Goal: Transaction & Acquisition: Purchase product/service

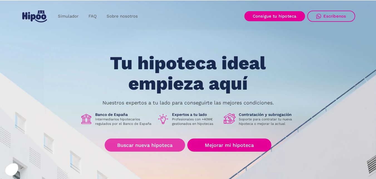
click at [133, 146] on link "Buscar nueva hipoteca" at bounding box center [145, 144] width 81 height 13
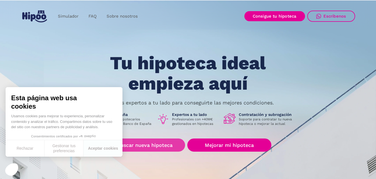
click at [142, 149] on link "Buscar nueva hipoteca" at bounding box center [145, 144] width 81 height 13
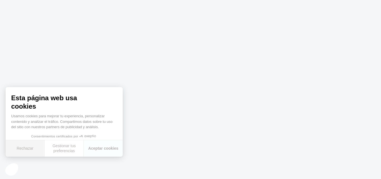
click at [31, 147] on button "Rechazar" at bounding box center [25, 148] width 39 height 16
